Goal: Navigation & Orientation: Find specific page/section

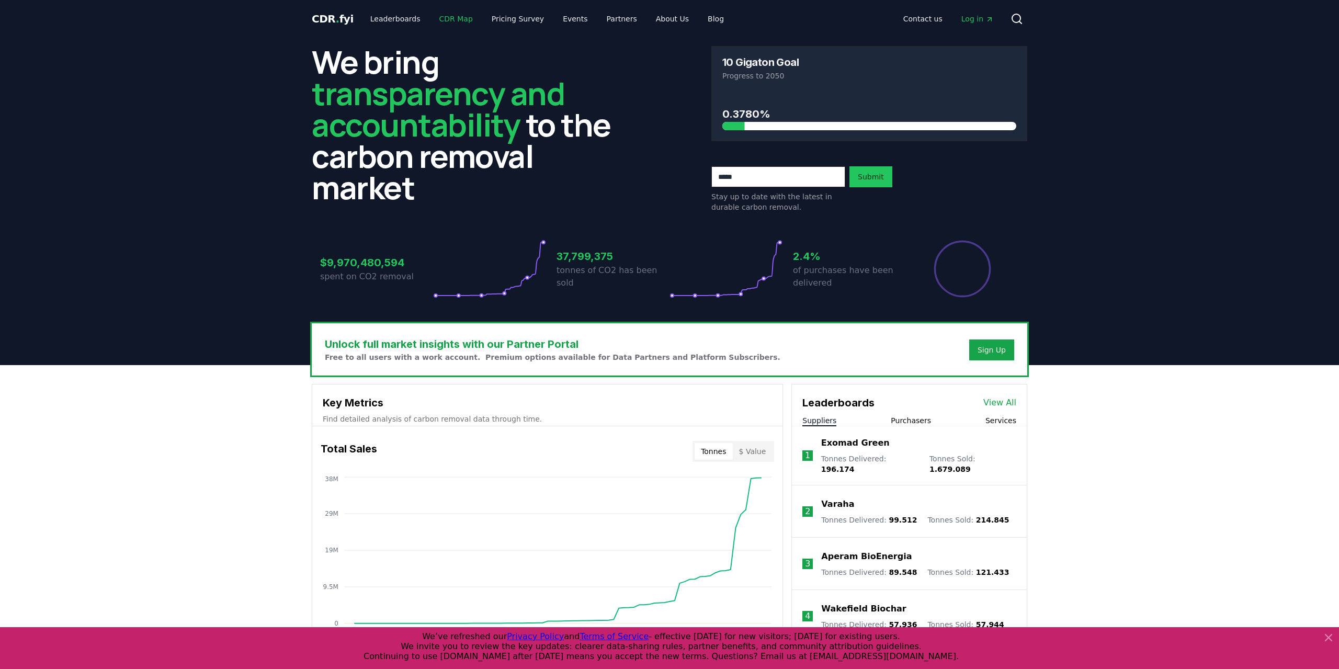
click at [448, 20] on link "CDR Map" at bounding box center [456, 18] width 50 height 19
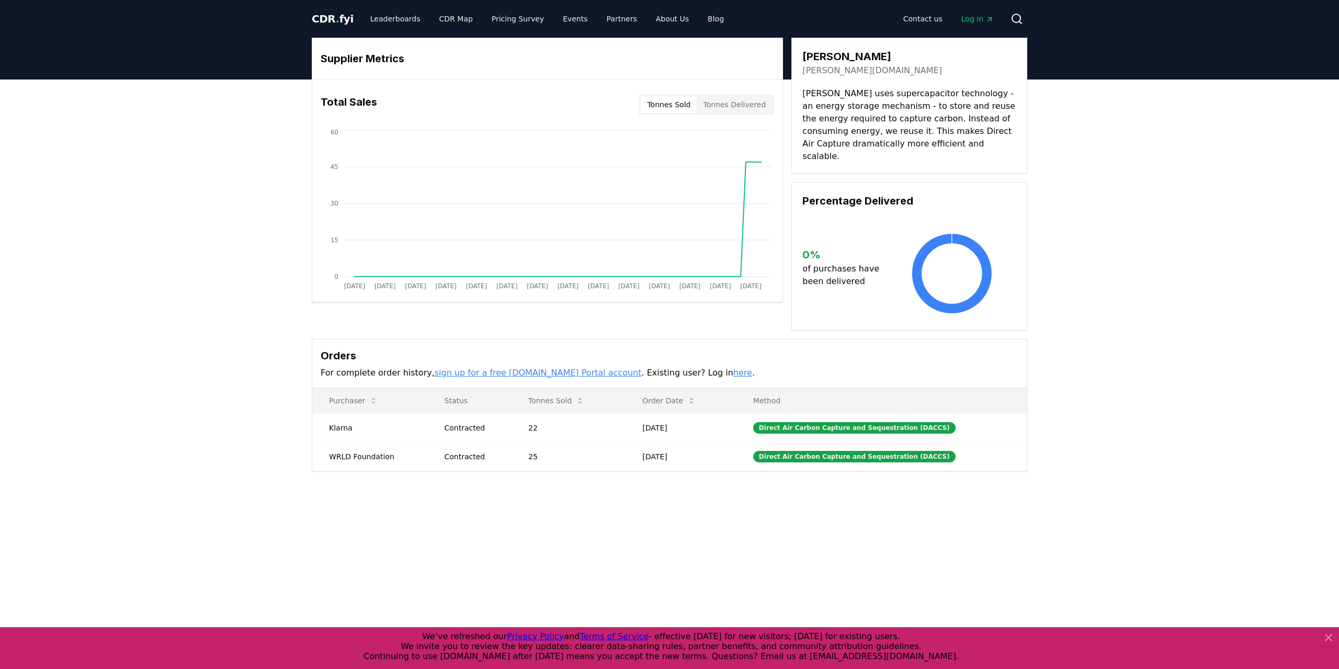
click at [820, 74] on link "norma.tech" at bounding box center [872, 70] width 140 height 13
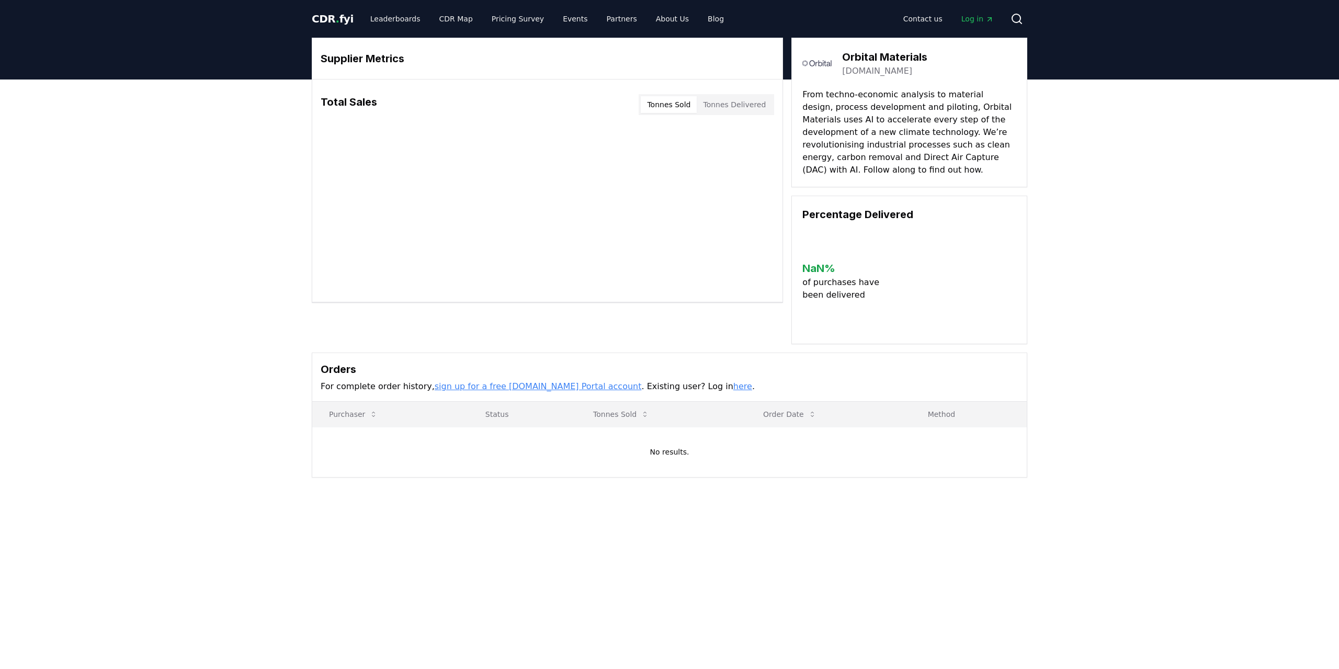
click at [874, 67] on body "CDR . fyi Leaderboards CDR Map Pricing Survey Events Partners About Us Blog Con…" at bounding box center [669, 458] width 1339 height 916
click at [881, 70] on link "[DOMAIN_NAME]" at bounding box center [877, 71] width 70 height 13
